Goal: Information Seeking & Learning: Check status

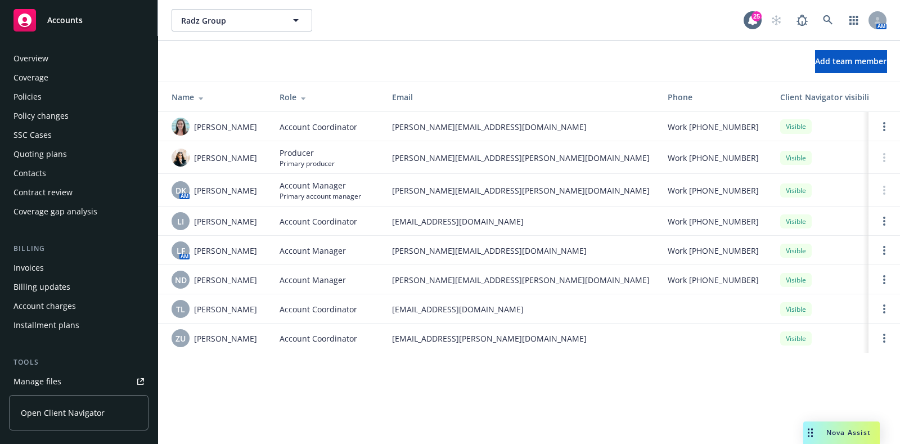
scroll to position [327, 0]
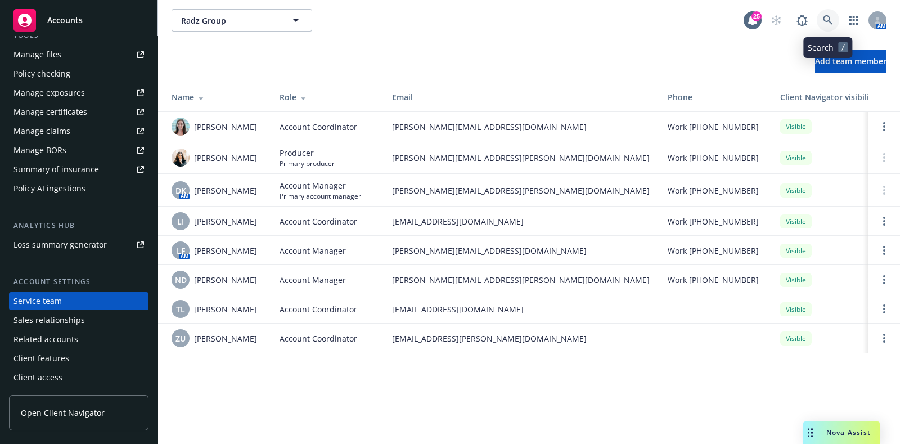
click at [830, 16] on icon at bounding box center [828, 20] width 10 height 10
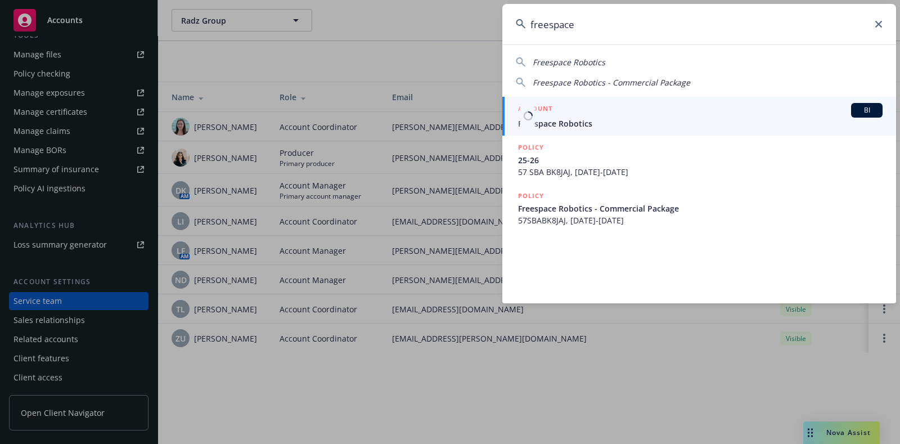
type input "freespace"
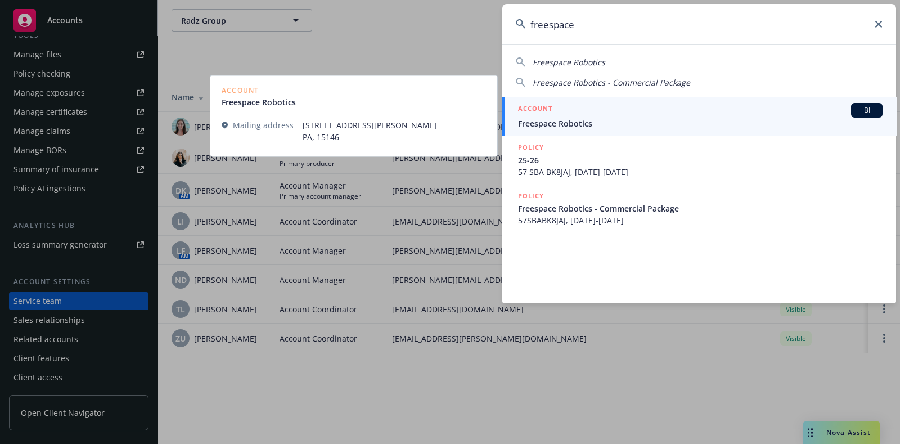
click at [669, 108] on div "ACCOUNT BI" at bounding box center [700, 110] width 365 height 15
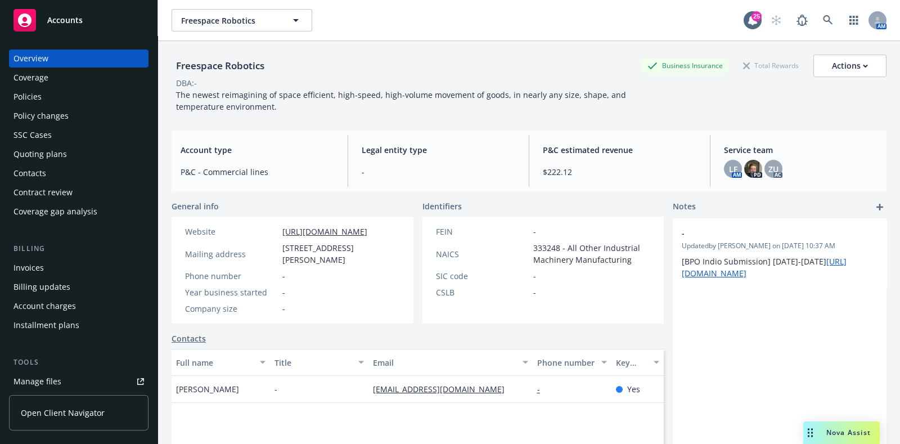
click at [82, 94] on div "Policies" at bounding box center [79, 97] width 131 height 18
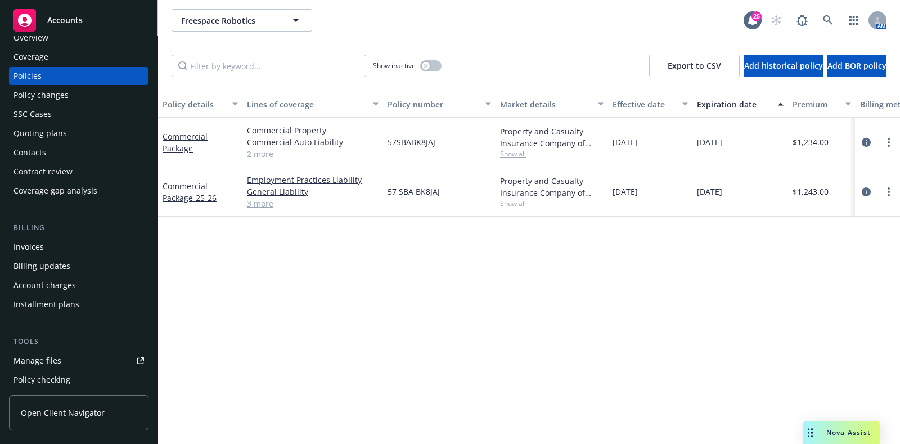
scroll to position [22, 0]
click at [96, 129] on div "Quoting plans" at bounding box center [79, 132] width 131 height 18
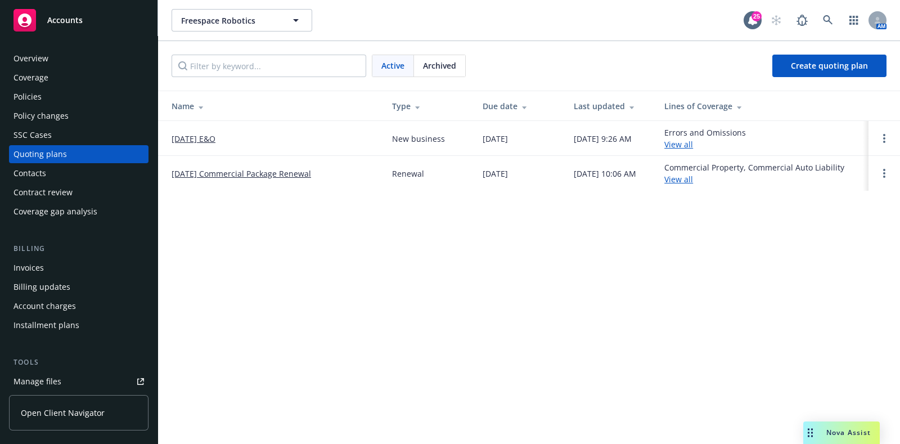
click at [430, 61] on span "Archived" at bounding box center [439, 66] width 33 height 12
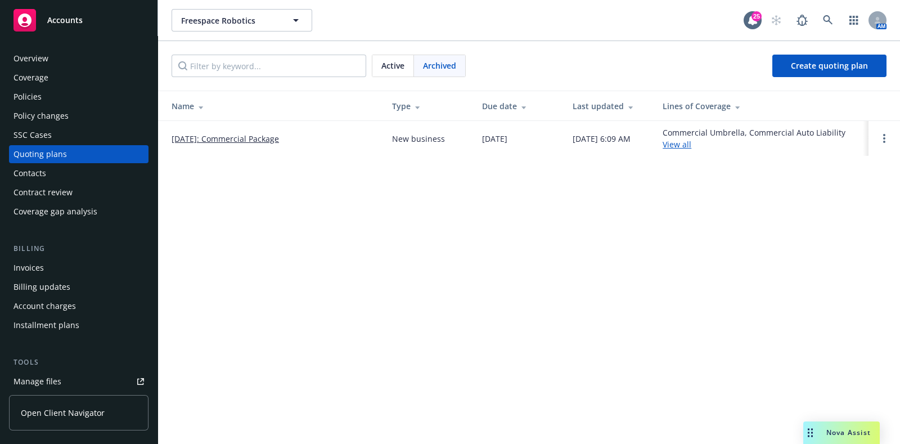
click at [279, 136] on link "[DATE]: Commercial Package" at bounding box center [225, 139] width 107 height 12
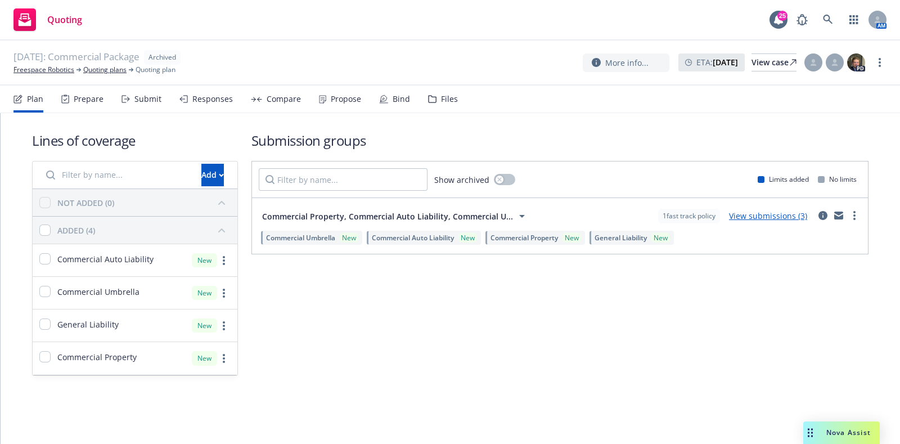
click at [98, 100] on div "Prepare" at bounding box center [89, 99] width 30 height 9
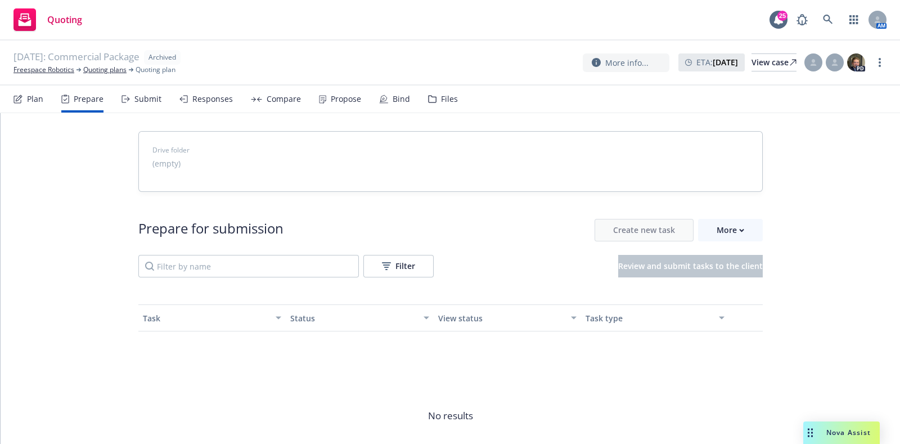
click at [430, 104] on div "Files" at bounding box center [443, 99] width 30 height 27
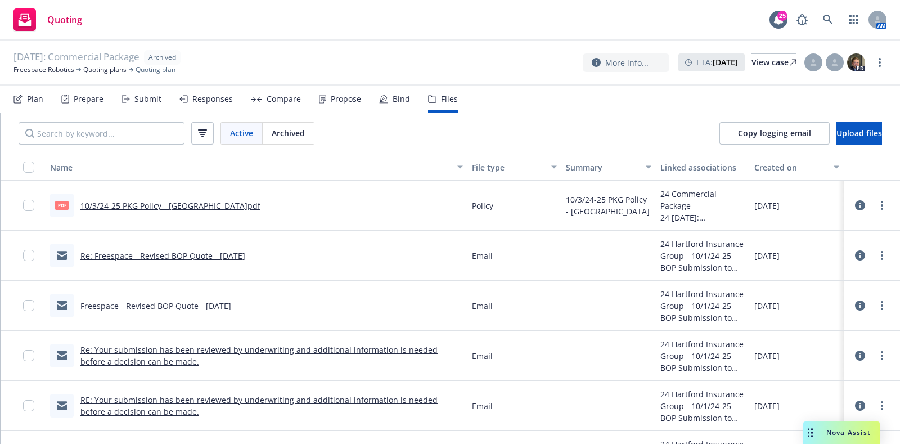
click at [57, 64] on span "[DATE]: Commercial Package" at bounding box center [77, 57] width 126 height 15
click at [57, 69] on link "Freespace Robotics" at bounding box center [44, 70] width 61 height 10
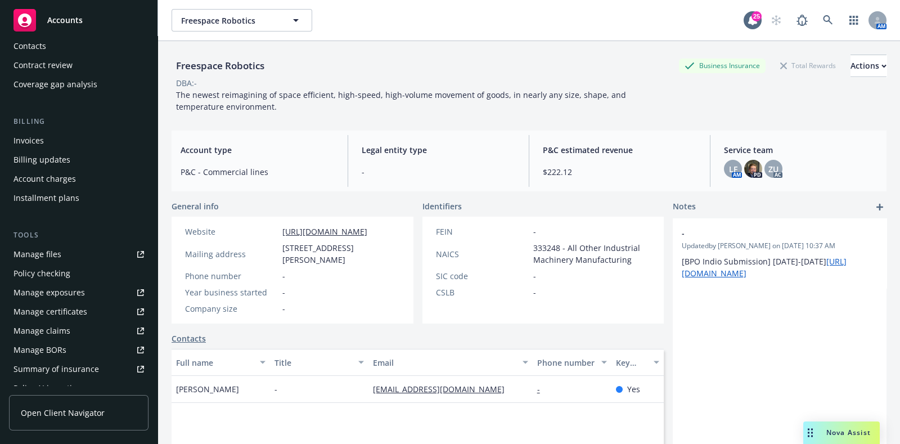
scroll to position [128, 0]
click at [70, 259] on link "Manage files" at bounding box center [79, 254] width 140 height 18
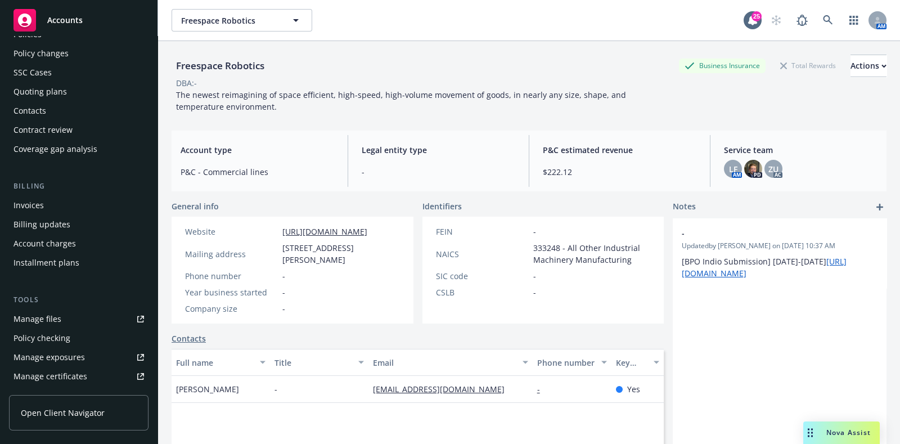
scroll to position [0, 0]
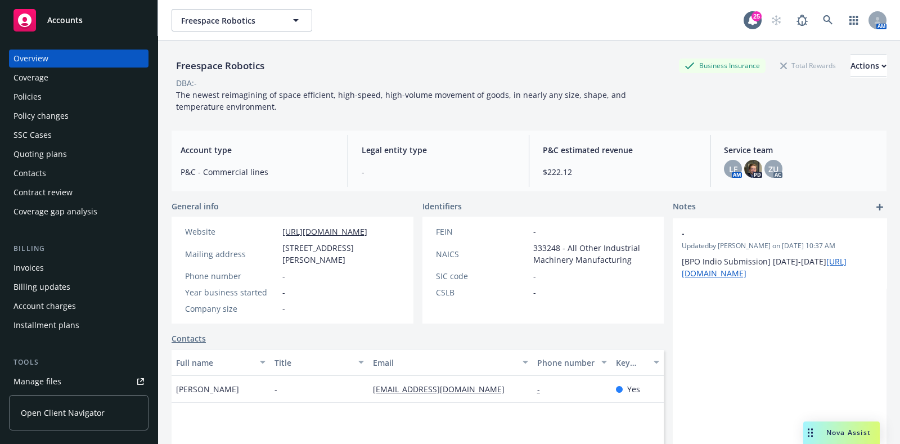
click at [64, 89] on div "Policies" at bounding box center [79, 97] width 131 height 18
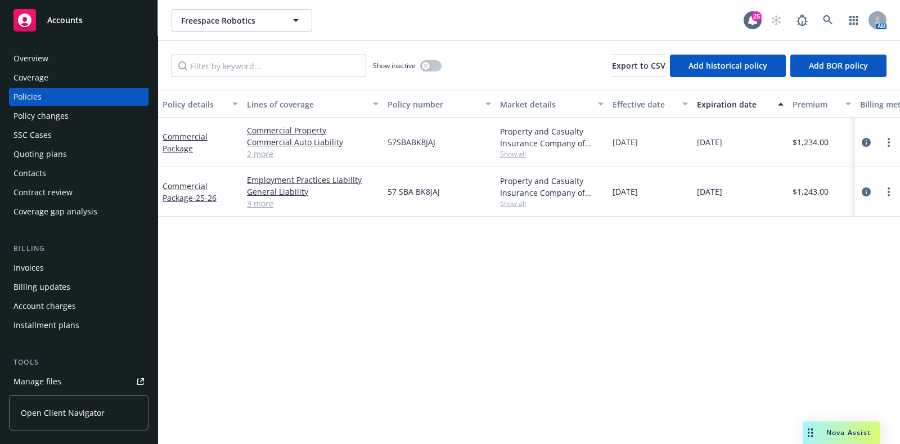
click at [500, 155] on span "Show all" at bounding box center [552, 154] width 104 height 10
